Goal: Task Accomplishment & Management: Use online tool/utility

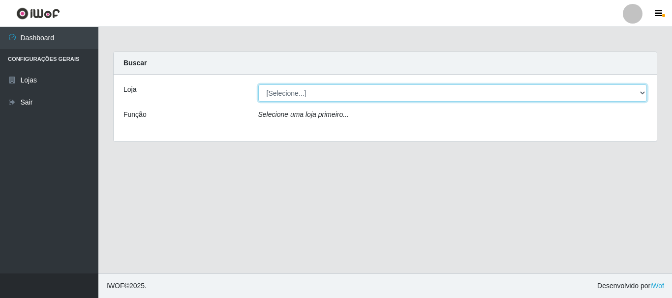
click at [640, 92] on select "[Selecione...] Casatudo BR" at bounding box center [452, 93] width 389 height 17
select select "197"
click at [258, 85] on select "[Selecione...] Casatudo BR" at bounding box center [452, 93] width 389 height 17
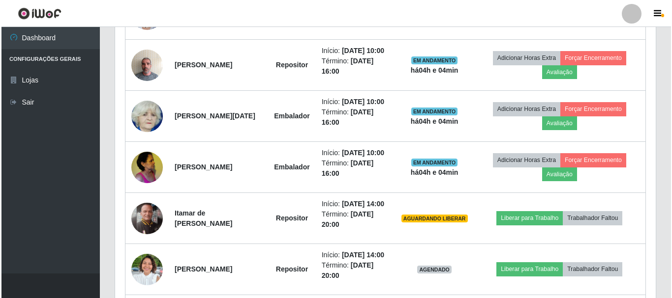
scroll to position [295, 0]
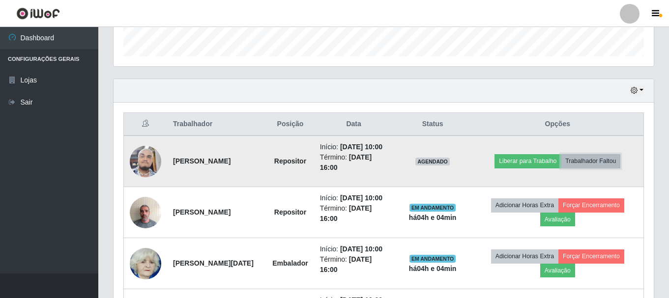
click at [598, 168] on button "Trabalhador Faltou" at bounding box center [590, 161] width 59 height 14
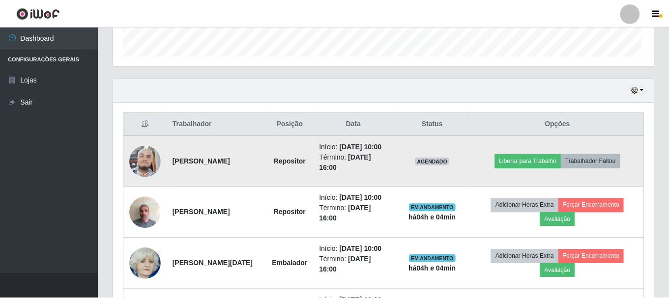
scroll to position [204, 535]
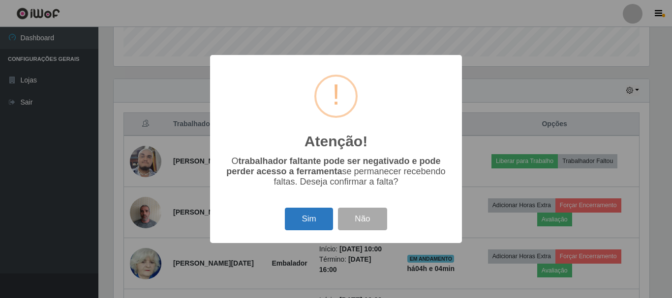
click at [305, 217] on button "Sim" at bounding box center [309, 219] width 48 height 23
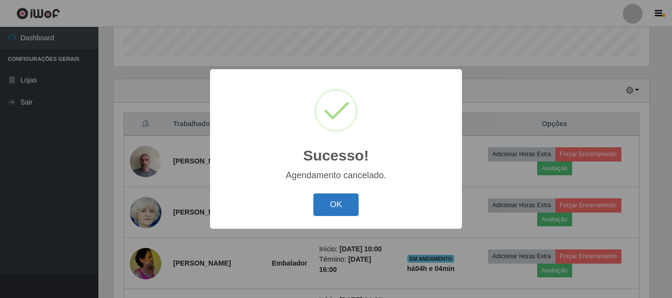
click at [330, 209] on button "OK" at bounding box center [336, 205] width 46 height 23
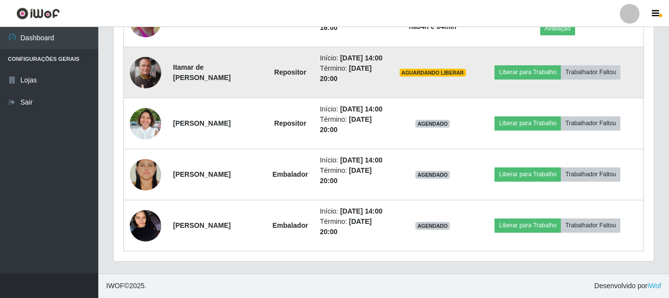
scroll to position [590, 0]
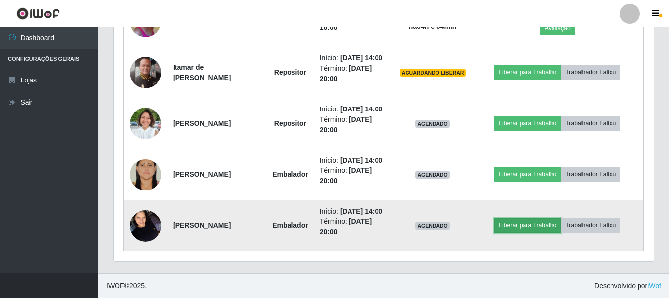
click at [530, 233] on button "Liberar para Trabalho" at bounding box center [528, 226] width 66 height 14
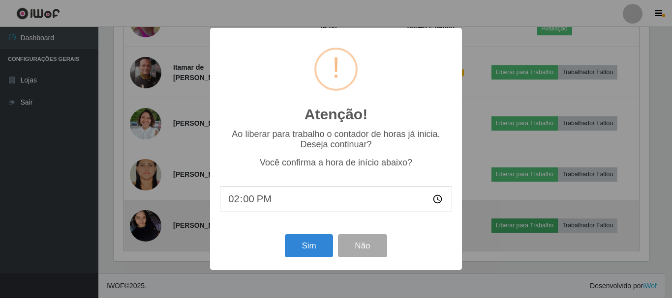
scroll to position [204, 535]
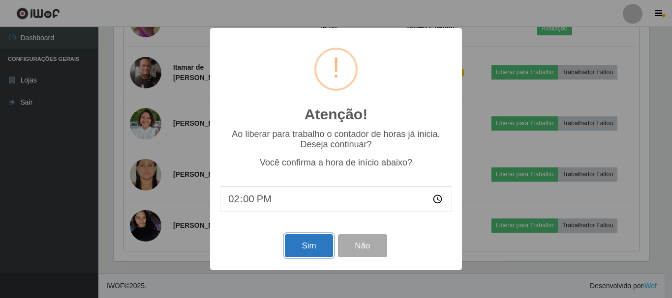
click at [307, 256] on button "Sim" at bounding box center [309, 246] width 48 height 23
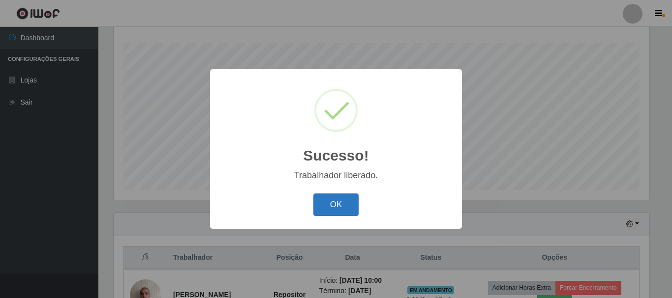
click at [333, 211] on button "OK" at bounding box center [336, 205] width 46 height 23
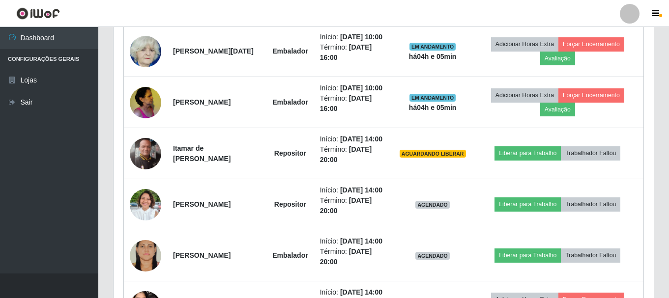
scroll to position [505, 0]
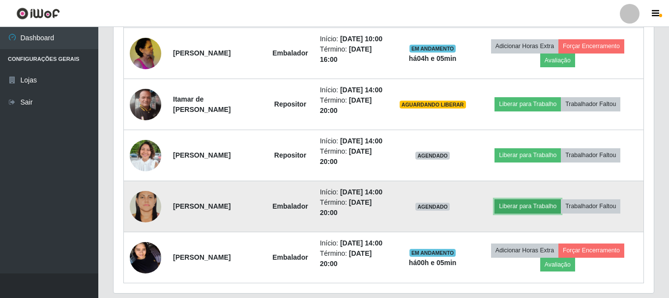
click at [521, 213] on button "Liberar para Trabalho" at bounding box center [528, 207] width 66 height 14
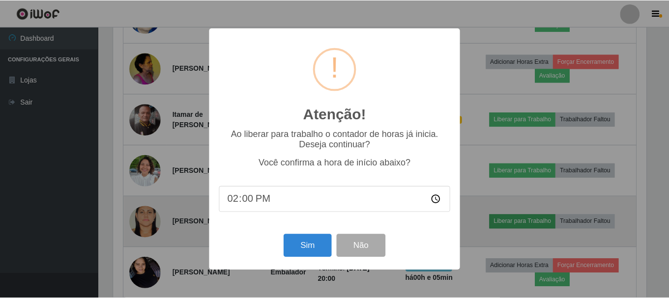
scroll to position [204, 535]
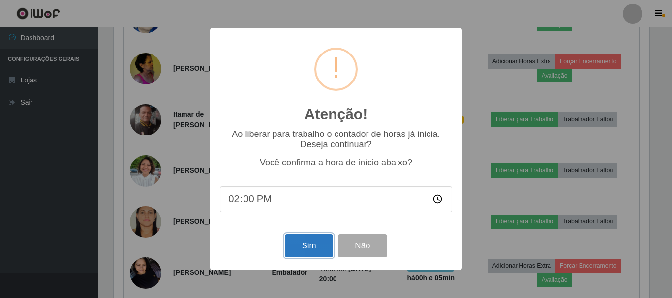
click at [312, 255] on button "Sim" at bounding box center [309, 246] width 48 height 23
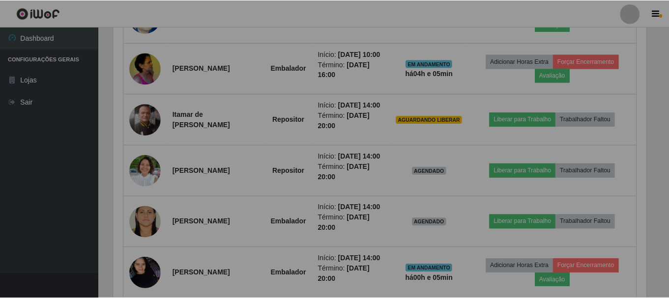
scroll to position [0, 0]
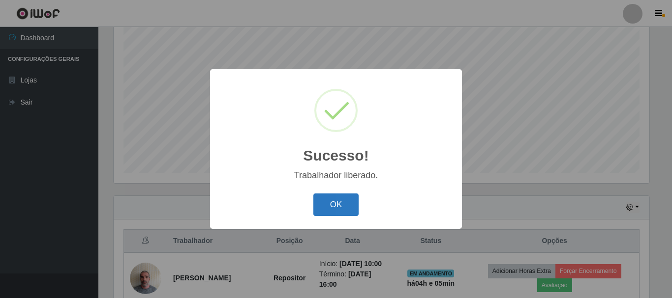
click at [333, 209] on button "OK" at bounding box center [336, 205] width 46 height 23
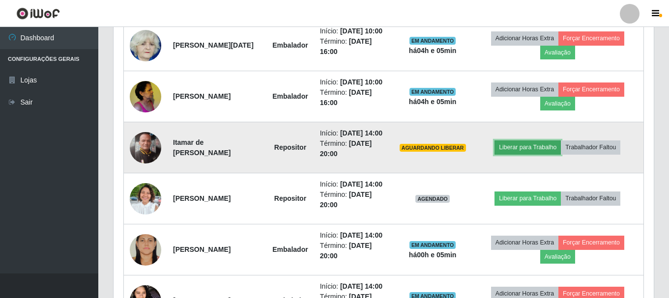
click at [540, 154] on button "Liberar para Trabalho" at bounding box center [528, 148] width 66 height 14
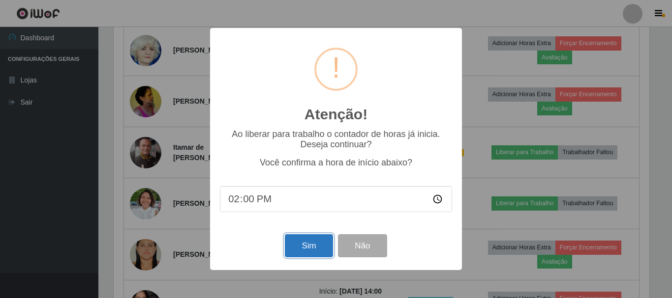
click at [314, 256] on button "Sim" at bounding box center [309, 246] width 48 height 23
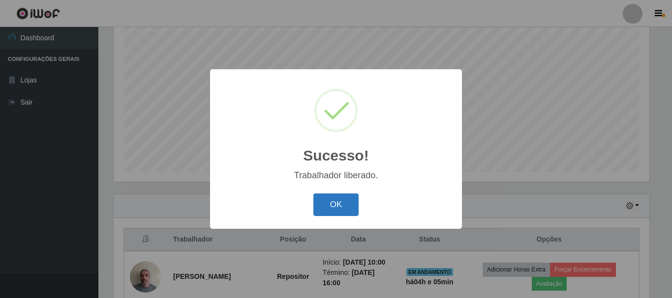
click at [320, 202] on button "OK" at bounding box center [336, 205] width 46 height 23
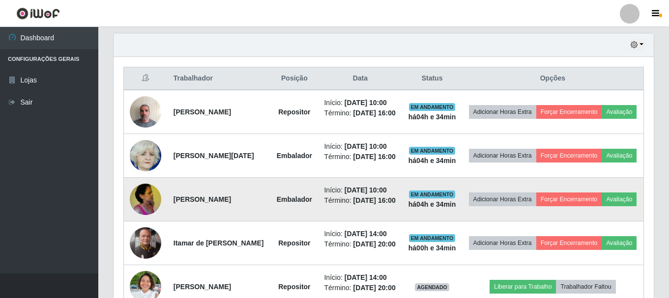
scroll to position [144, 0]
